Goal: Find contact information: Find contact information

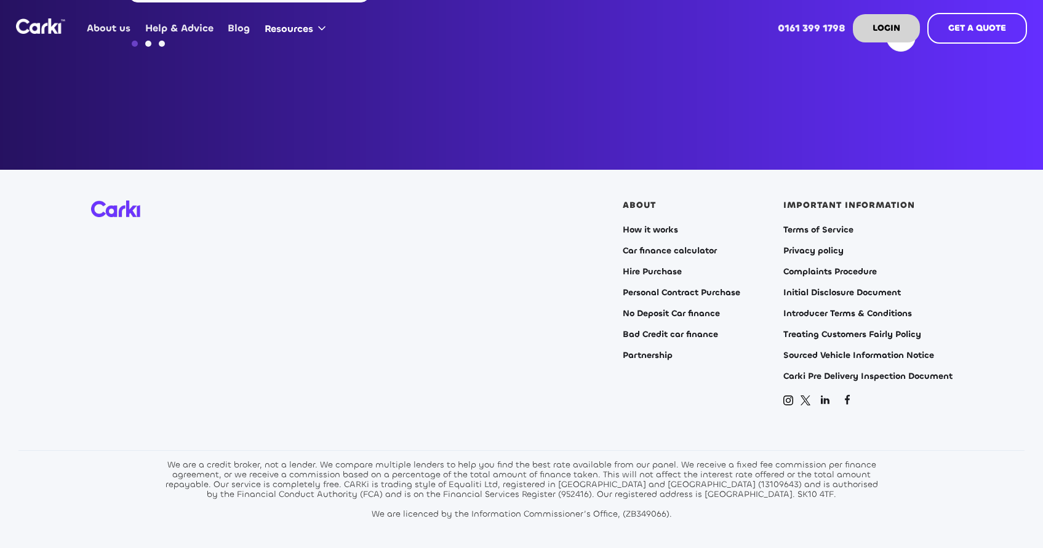
scroll to position [4951, 0]
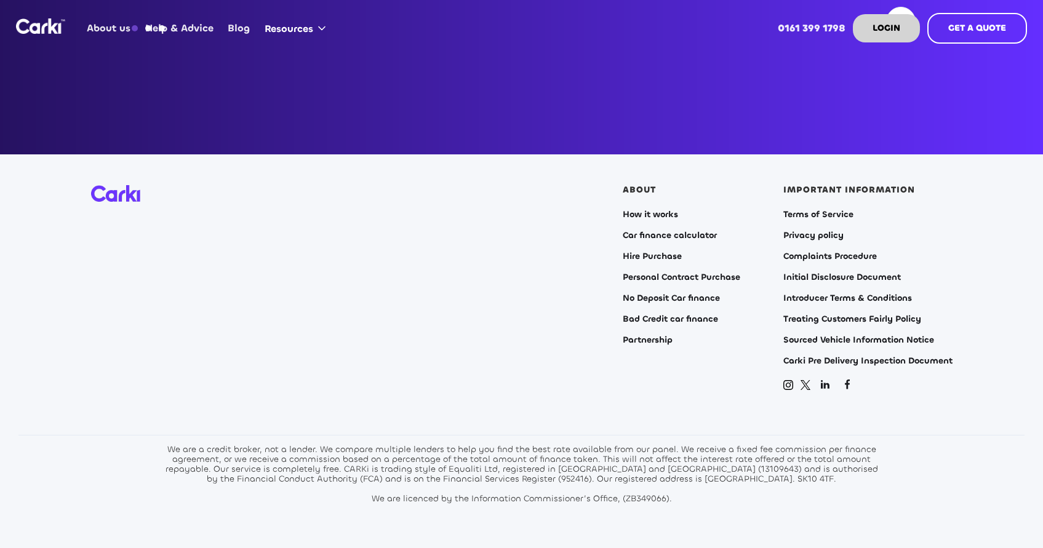
drag, startPoint x: 453, startPoint y: 456, endPoint x: 818, endPoint y: 466, distance: 365.5
click at [818, 466] on div "We are a credit broker, not a lender. We compare multiple lenders to help you f…" at bounding box center [522, 474] width 720 height 59
click at [651, 475] on div "We are a credit broker, not a lender. We compare multiple lenders to help you f…" at bounding box center [522, 474] width 720 height 59
drag, startPoint x: 500, startPoint y: 456, endPoint x: 453, endPoint y: 457, distance: 46.8
click at [453, 456] on div "We are a credit broker, not a lender. We compare multiple lenders to help you f…" at bounding box center [522, 474] width 720 height 59
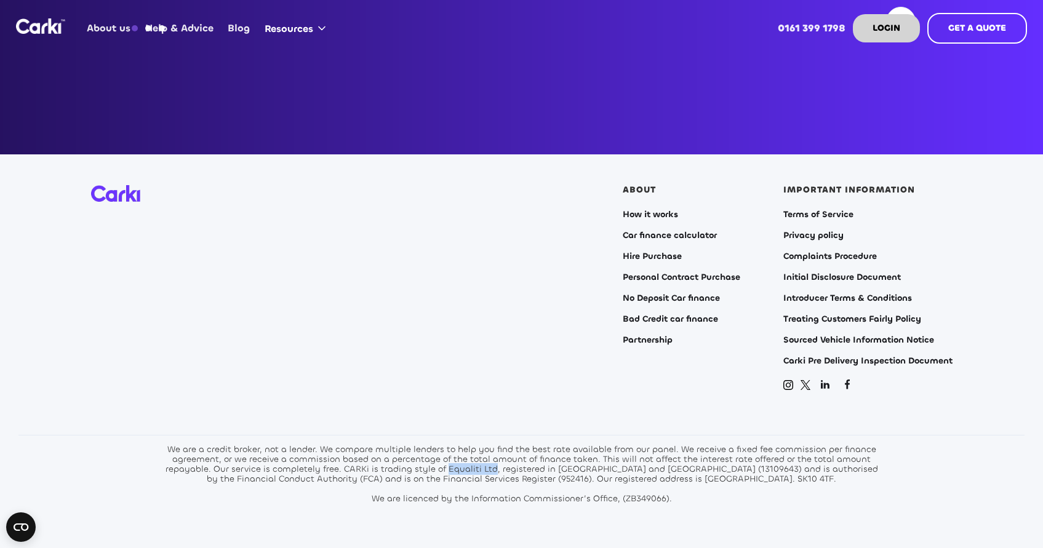
copy div "Equaliti Ltd"
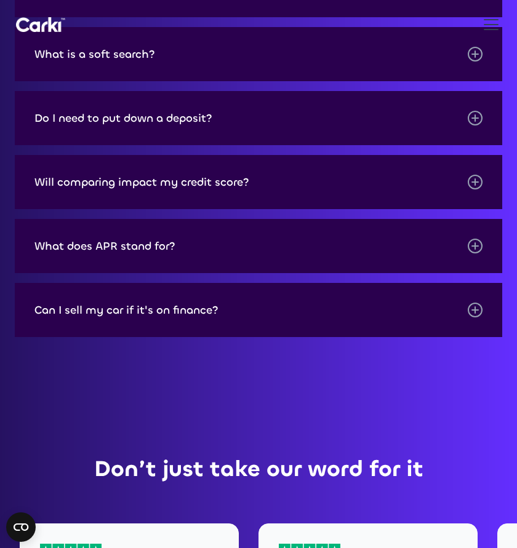
scroll to position [6921, 0]
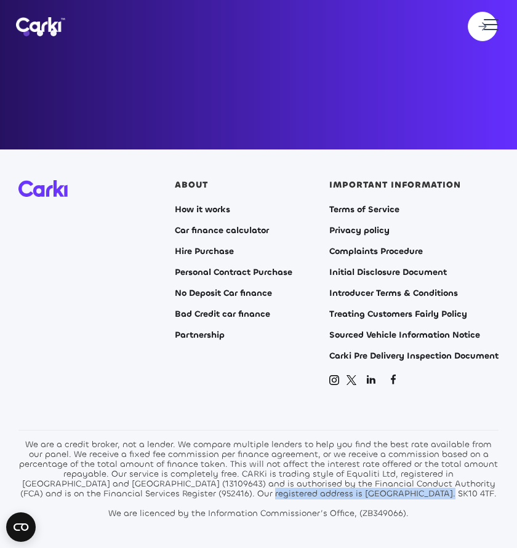
drag, startPoint x: 223, startPoint y: 430, endPoint x: 391, endPoint y: 434, distance: 168.0
click at [391, 440] on div "We are a credit broker, not a lender. We compare multiple lenders to help you f…" at bounding box center [258, 479] width 480 height 79
copy div "Glasshouse, [GEOGRAPHIC_DATA], [GEOGRAPHIC_DATA]"
drag, startPoint x: 400, startPoint y: 436, endPoint x: 434, endPoint y: 435, distance: 34.5
click at [434, 440] on div "We are a credit broker, not a lender. We compare multiple lenders to help you f…" at bounding box center [258, 479] width 480 height 79
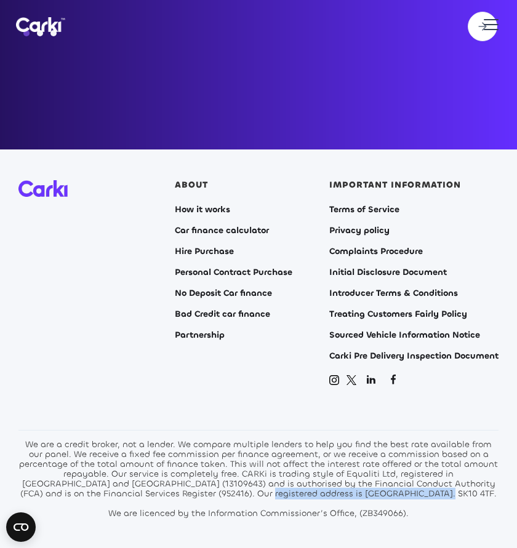
click at [434, 440] on div "We are a credit broker, not a lender. We compare multiple lenders to help you f…" at bounding box center [258, 479] width 480 height 79
drag, startPoint x: 432, startPoint y: 432, endPoint x: 397, endPoint y: 435, distance: 35.1
click at [397, 440] on div "We are a credit broker, not a lender. We compare multiple lenders to help you f…" at bounding box center [258, 479] width 480 height 79
copy div "SK10 4TF"
click at [47, 440] on div "We are a credit broker, not a lender. We compare multiple lenders to help you f…" at bounding box center [258, 479] width 480 height 79
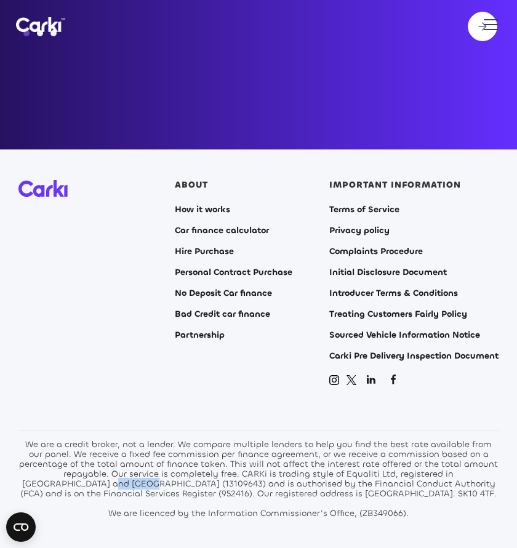
click at [47, 440] on div "We are a credit broker, not a lender. We compare multiple lenders to help you f…" at bounding box center [258, 479] width 480 height 79
copy div "13109643"
